Goal: Find specific page/section: Find specific page/section

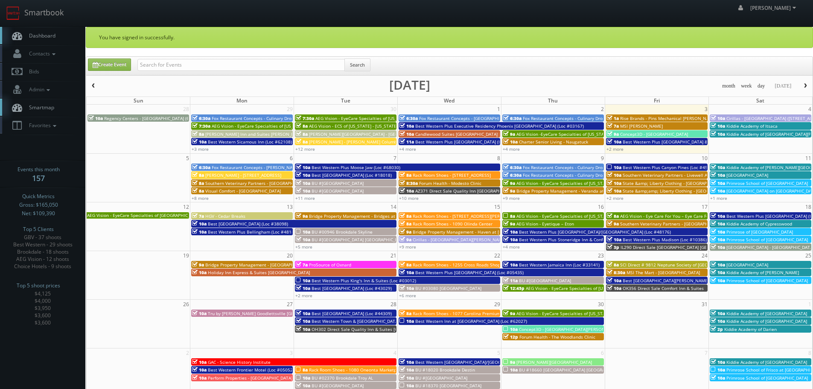
click at [178, 58] on div "Create Event Search" at bounding box center [449, 66] width 727 height 18
click at [193, 67] on input "text" at bounding box center [240, 65] width 207 height 12
type input "townsend"
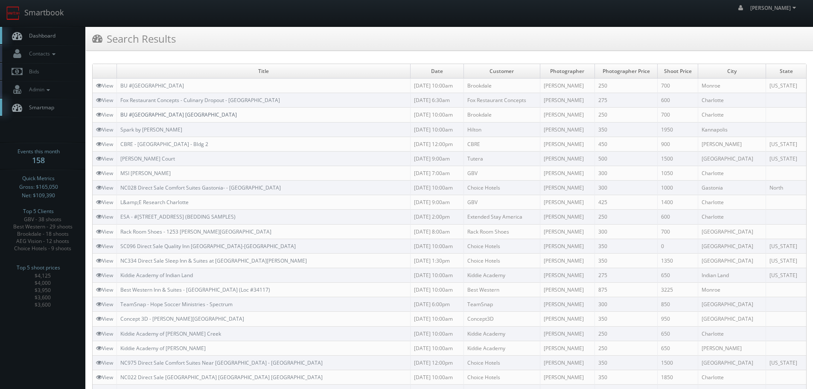
copy link "BU #50610 Brookdale Carriage Club Providence"
drag, startPoint x: 249, startPoint y: 114, endPoint x: 123, endPoint y: 115, distance: 126.4
click at [123, 115] on td "BU #50610 Brookdale Carriage Club Providence" at bounding box center [264, 115] width 294 height 15
drag, startPoint x: 58, startPoint y: 12, endPoint x: 67, endPoint y: 15, distance: 9.6
click at [58, 12] on link "Smartbook" at bounding box center [35, 13] width 70 height 26
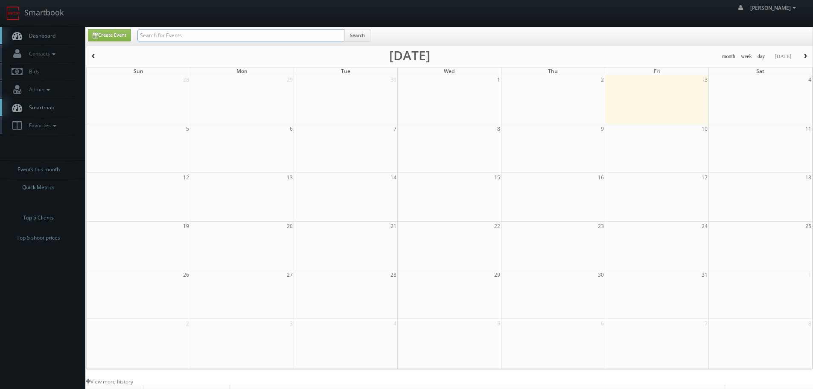
click at [195, 36] on input "text" at bounding box center [240, 35] width 207 height 12
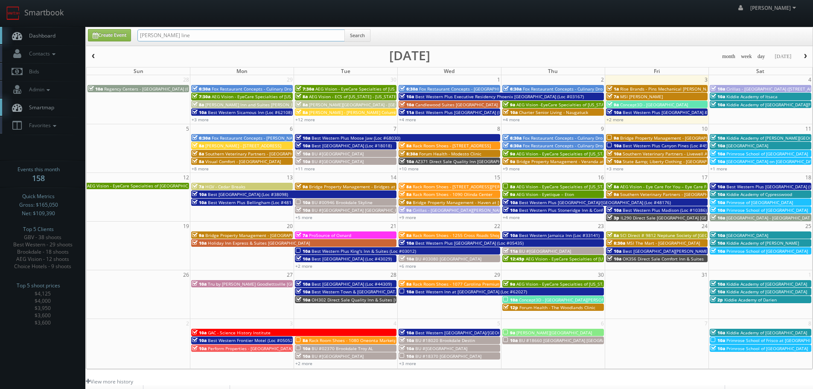
type input "[PERSON_NAME] line"
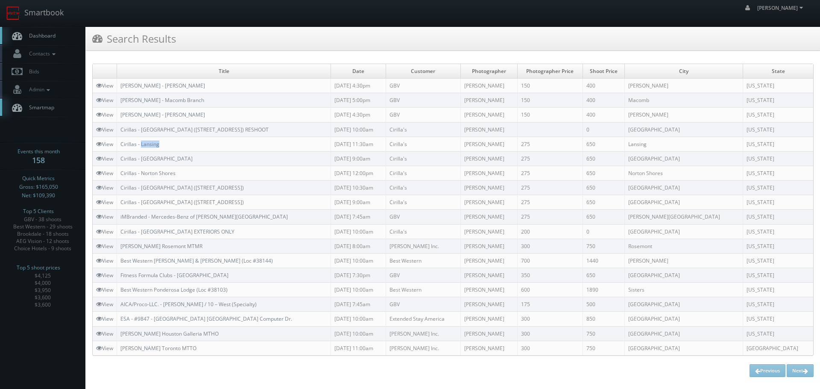
copy link "Lansing"
drag, startPoint x: 172, startPoint y: 144, endPoint x: 142, endPoint y: 147, distance: 30.0
click at [142, 148] on td "Cirillas - Lansing" at bounding box center [224, 144] width 214 height 15
copy link "Cirillas - Grand Rapids (3835 28th St)"
drag, startPoint x: 231, startPoint y: 198, endPoint x: 119, endPoint y: 202, distance: 111.5
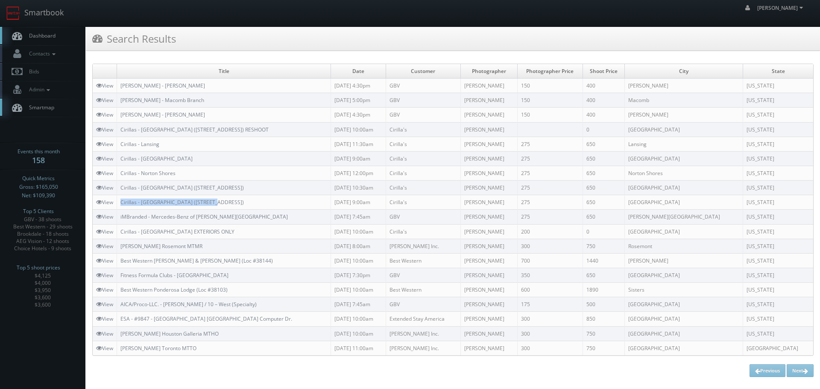
click at [119, 202] on td "Cirillas - Grand Rapids (3835 28th St)" at bounding box center [224, 202] width 214 height 15
copy link "Cirillas - Grand Rapids (3525 Plainfield Avenue N.E.)"
drag, startPoint x: 258, startPoint y: 185, endPoint x: 155, endPoint y: 18, distance: 195.5
click at [121, 182] on td "Cirillas - Grand Rapids (3525 Plainfield Avenue N.E.)" at bounding box center [224, 188] width 214 height 15
copy link "Cirillas - Norton Shores"
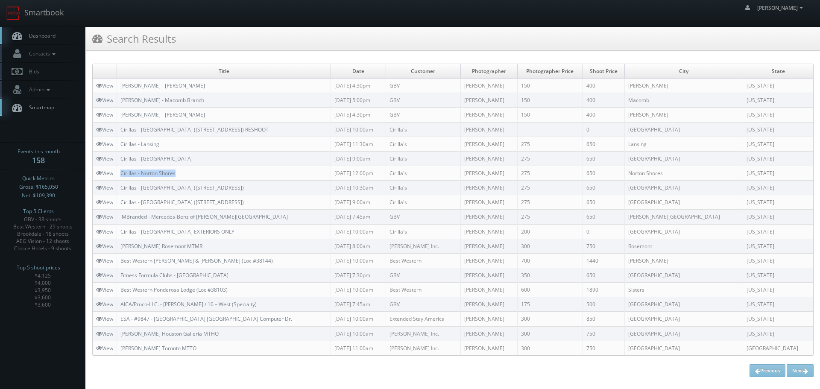
drag, startPoint x: 188, startPoint y: 170, endPoint x: 119, endPoint y: 174, distance: 69.7
click at [119, 174] on td "Cirillas - Norton Shores" at bounding box center [224, 173] width 214 height 15
copy link "Cirillas - Battle Creek"
drag, startPoint x: 183, startPoint y: 155, endPoint x: 98, endPoint y: 67, distance: 122.9
click at [121, 157] on td "Cirillas - Battle Creek" at bounding box center [224, 158] width 214 height 15
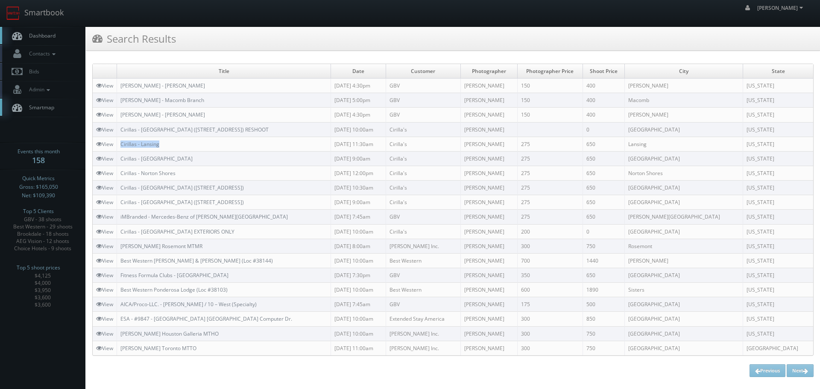
copy link "Cirillas - Lansing"
drag, startPoint x: 192, startPoint y: 148, endPoint x: 121, endPoint y: 142, distance: 71.6
click at [121, 142] on td "Cirillas - Lansing" at bounding box center [224, 144] width 214 height 15
click at [63, 20] on link "Smartbook" at bounding box center [35, 13] width 70 height 26
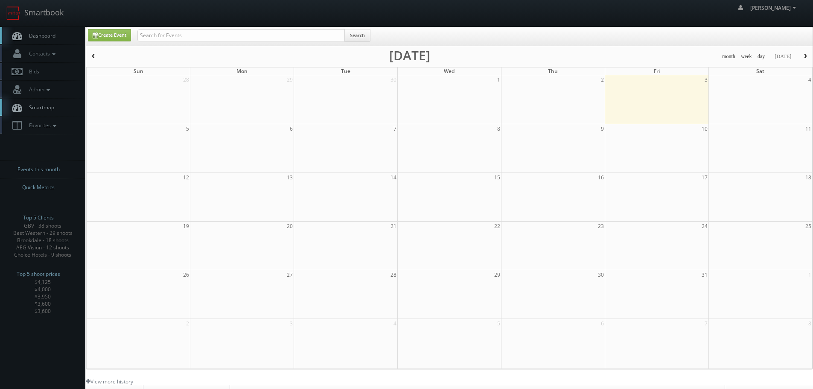
click at [179, 38] on input "text" at bounding box center [240, 35] width 207 height 12
type input "farbin"
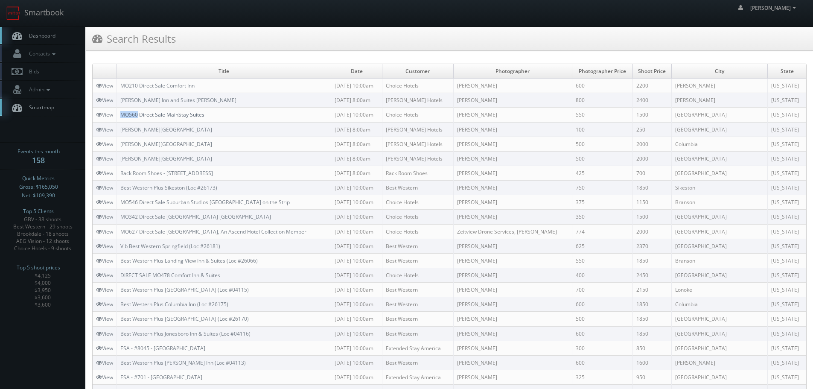
copy link "MO560"
drag, startPoint x: 121, startPoint y: 112, endPoint x: 138, endPoint y: 114, distance: 17.1
click at [138, 114] on td "MO560 Direct Sale MainStay Suites" at bounding box center [224, 115] width 214 height 15
copy link "[PERSON_NAME][GEOGRAPHIC_DATA]"
drag, startPoint x: 205, startPoint y: 143, endPoint x: 120, endPoint y: 143, distance: 85.8
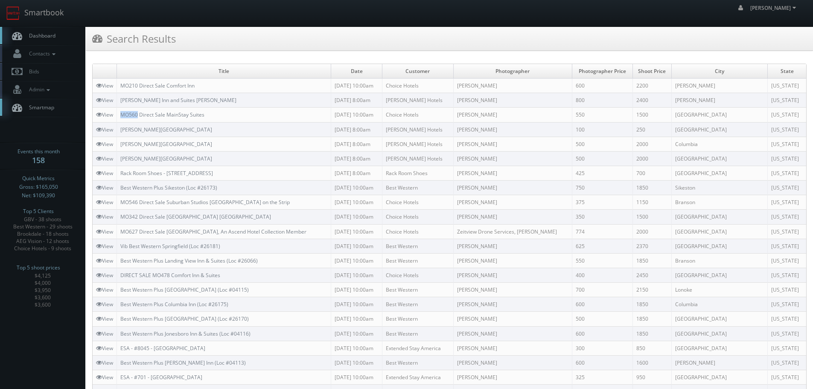
click at [120, 143] on td "[PERSON_NAME][GEOGRAPHIC_DATA]" at bounding box center [224, 144] width 214 height 15
copy link "Drury Inn and Suites Springfield"
drag, startPoint x: 212, startPoint y: 160, endPoint x: 122, endPoint y: 158, distance: 89.7
click at [122, 158] on td "Drury Inn and Suites Springfield" at bounding box center [224, 158] width 214 height 15
click at [61, 15] on link "Smartbook" at bounding box center [35, 13] width 70 height 26
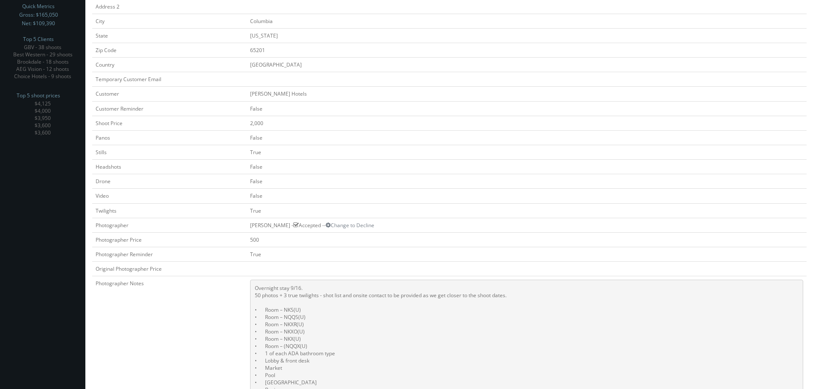
scroll to position [171, 0]
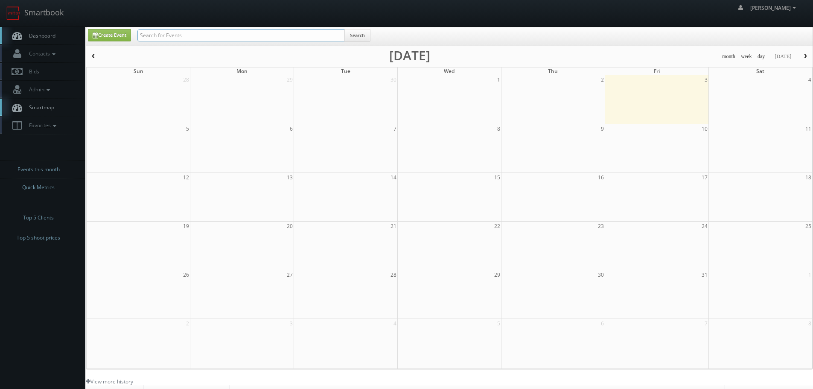
drag, startPoint x: 0, startPoint y: 0, endPoint x: 234, endPoint y: 38, distance: 236.6
click at [234, 38] on input "text" at bounding box center [240, 35] width 207 height 12
type input "66006"
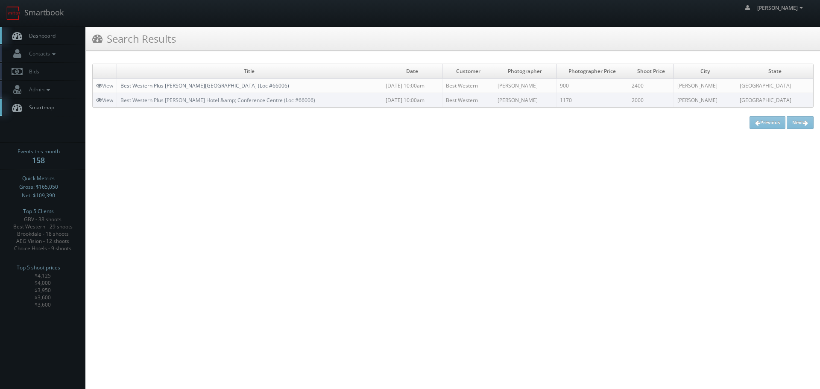
copy link "Best Western Plus [PERSON_NAME][GEOGRAPHIC_DATA] (Loc #66006)"
drag, startPoint x: 289, startPoint y: 86, endPoint x: 122, endPoint y: 87, distance: 167.3
click at [122, 87] on td "Best Western Plus [PERSON_NAME][GEOGRAPHIC_DATA] (Loc #66006)" at bounding box center [249, 86] width 265 height 15
click at [38, 14] on link "Smartbook" at bounding box center [35, 13] width 70 height 26
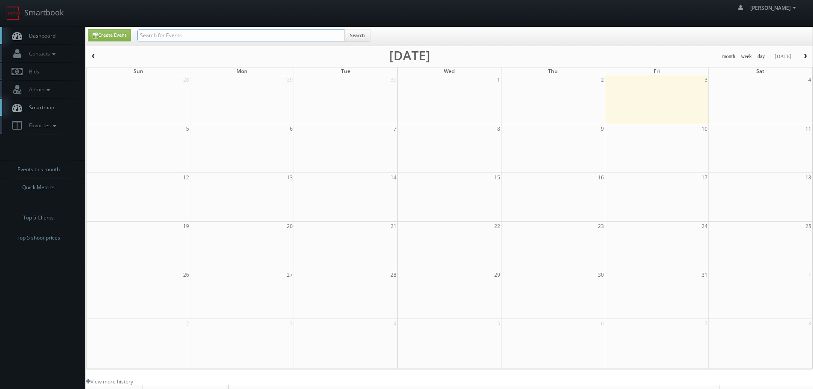
click at [195, 41] on input "text" at bounding box center [240, 35] width 207 height 12
paste input "Kiddie Academy of Albany"
type input "Kiddie Academy of [GEOGRAPHIC_DATA]"
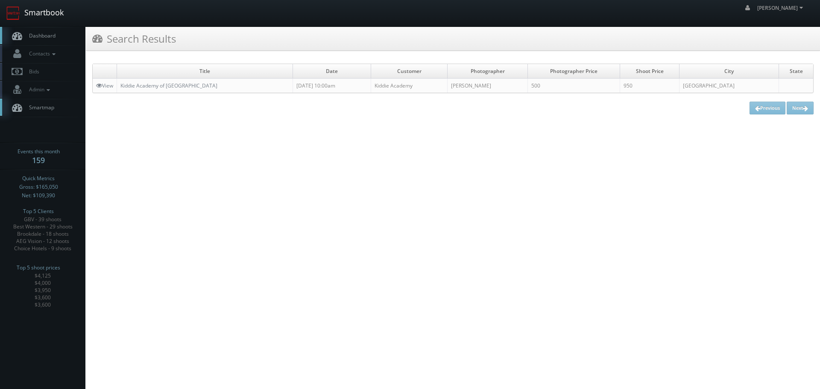
click at [34, 15] on link "Smartbook" at bounding box center [35, 13] width 70 height 26
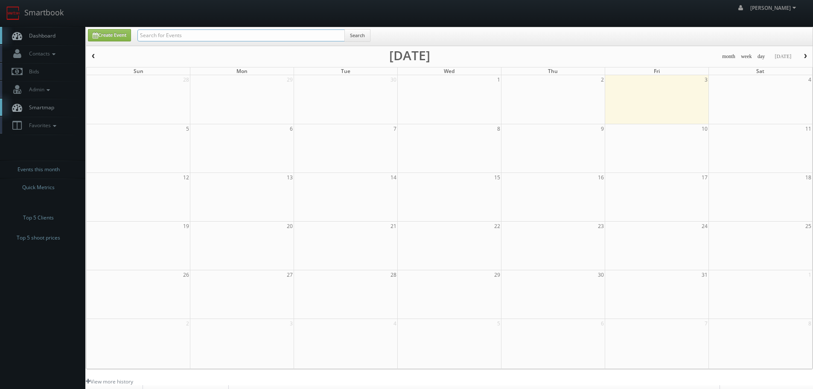
click at [187, 34] on input "text" at bounding box center [240, 35] width 207 height 12
type input "kiddie"
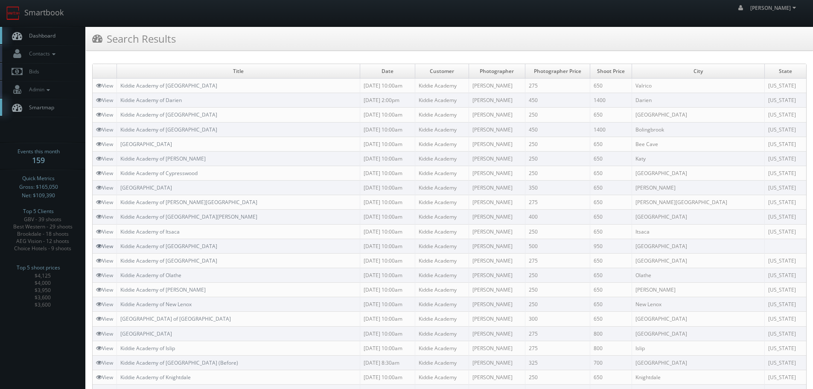
click at [103, 245] on link "View" at bounding box center [104, 245] width 17 height 7
